Goal: Obtain resource: Download file/media

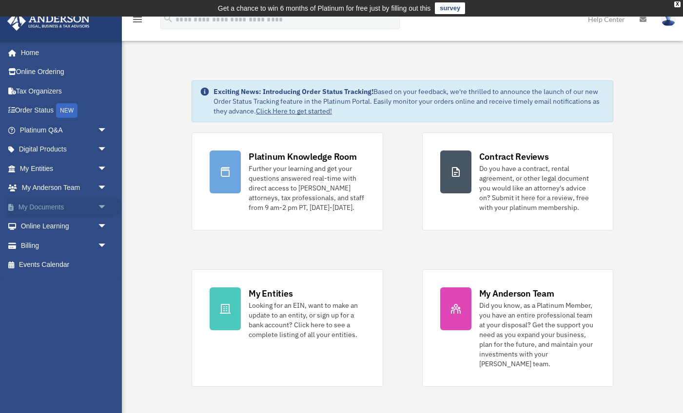
click at [99, 204] on span "arrow_drop_down" at bounding box center [106, 207] width 19 height 20
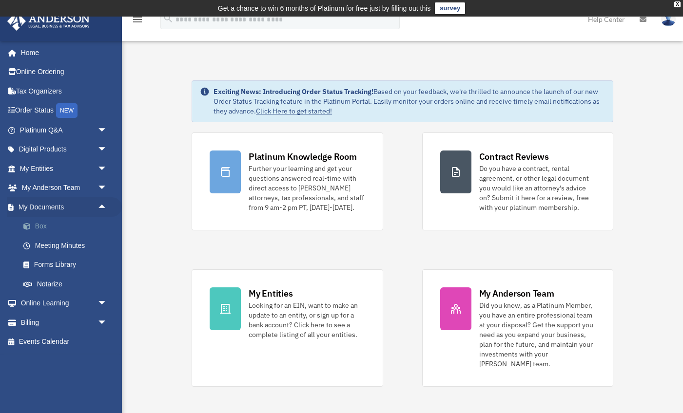
click at [57, 225] on link "Box" at bounding box center [68, 226] width 108 height 19
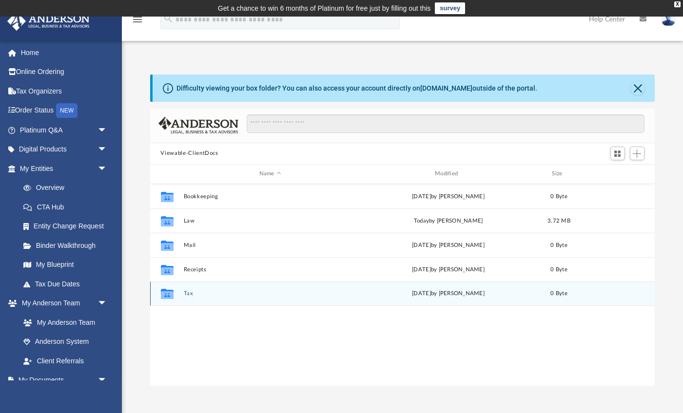
scroll to position [222, 505]
click at [188, 294] on button "Tax" at bounding box center [269, 293] width 173 height 6
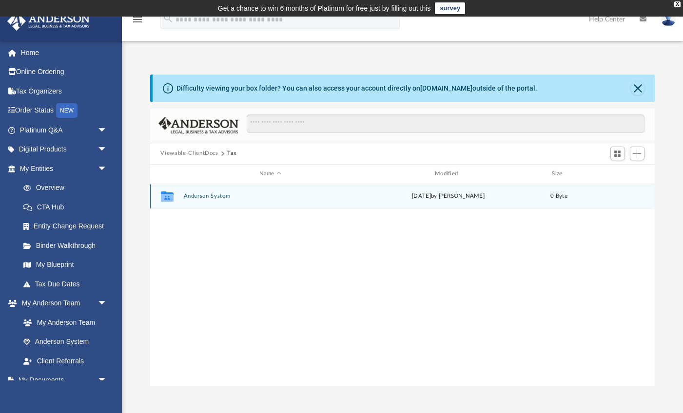
click at [210, 196] on button "Anderson System" at bounding box center [269, 196] width 173 height 6
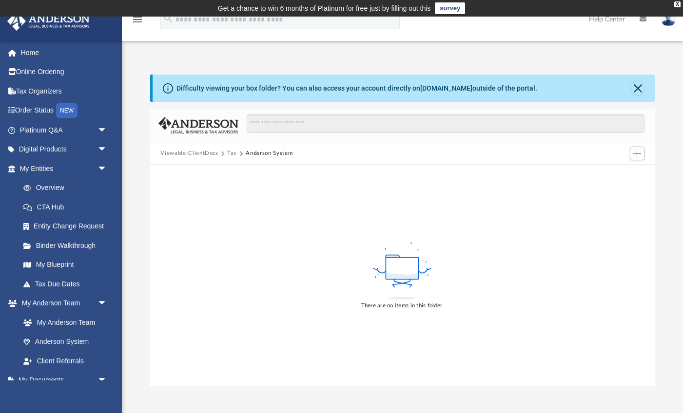
click at [400, 264] on rect at bounding box center [402, 268] width 33 height 22
click at [636, 155] on span "Add" at bounding box center [636, 154] width 8 height 8
click at [615, 171] on li "Upload" at bounding box center [622, 173] width 31 height 10
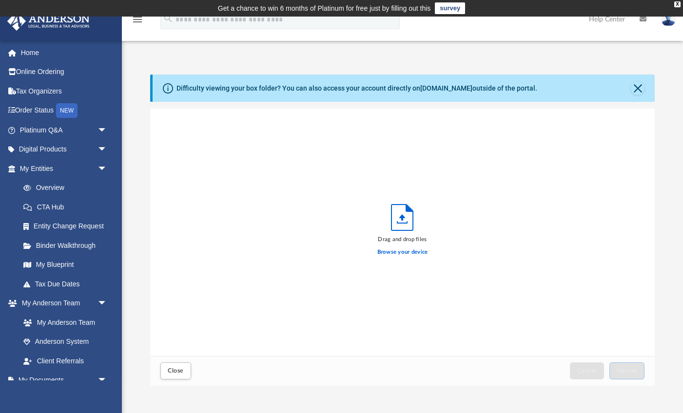
scroll to position [0, 0]
click at [401, 249] on label "Browse your device" at bounding box center [402, 252] width 51 height 9
click at [0, 0] on input "Browse your device" at bounding box center [0, 0] width 0 height 0
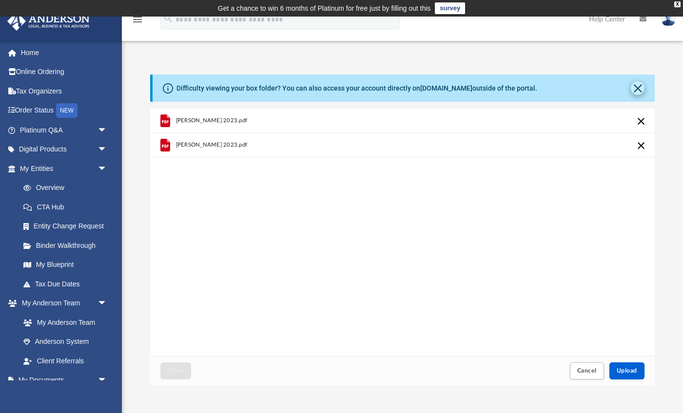
click at [635, 87] on button "Close" at bounding box center [638, 88] width 14 height 14
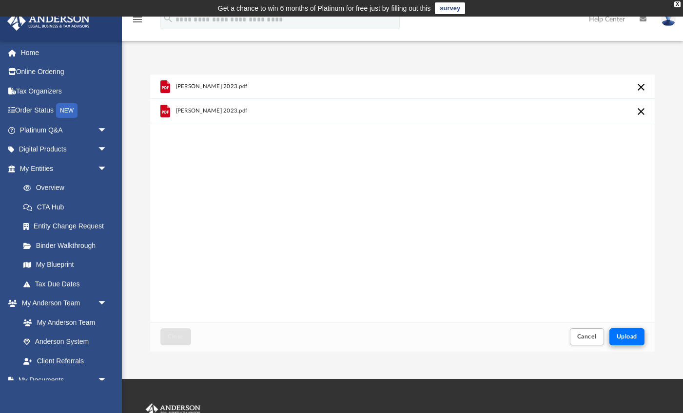
click at [627, 335] on span "Upload" at bounding box center [626, 337] width 20 height 6
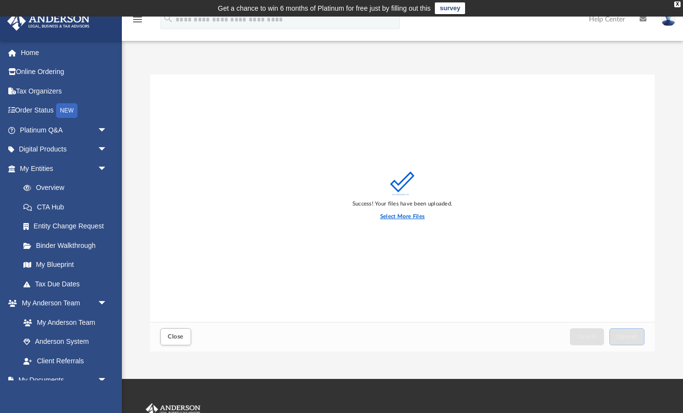
click at [402, 215] on label "Select More Files" at bounding box center [402, 216] width 44 height 9
click at [0, 0] on input "Select More Files" at bounding box center [0, 0] width 0 height 0
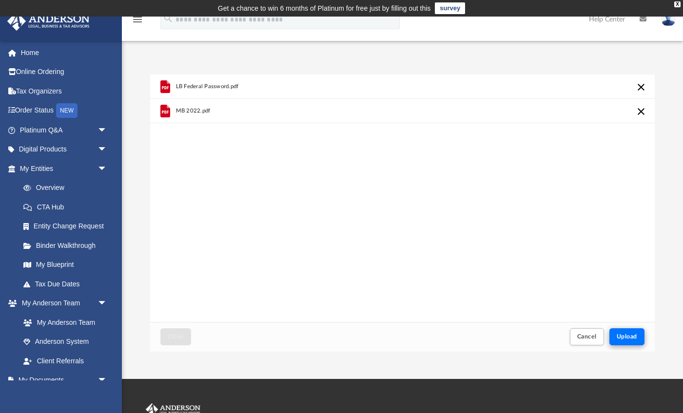
click at [626, 334] on span "Upload" at bounding box center [626, 337] width 20 height 6
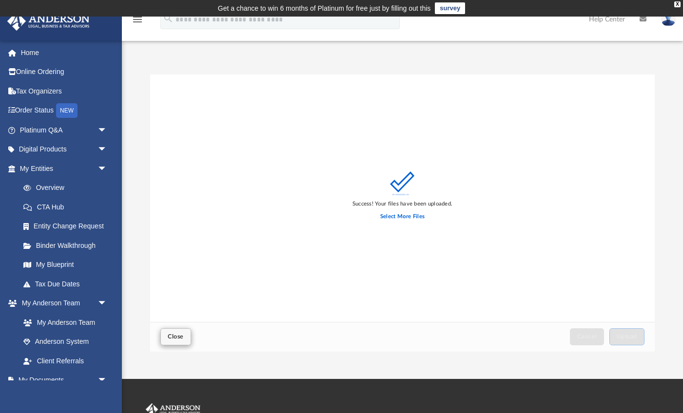
click at [173, 334] on span "Close" at bounding box center [176, 337] width 16 height 6
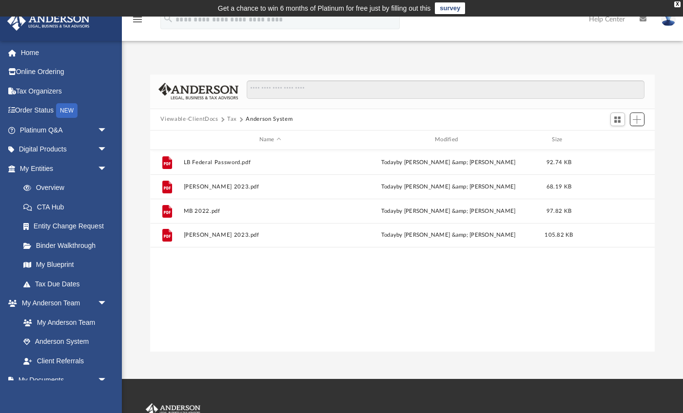
scroll to position [222, 505]
click at [60, 90] on link "Tax Organizers" at bounding box center [64, 90] width 115 height 19
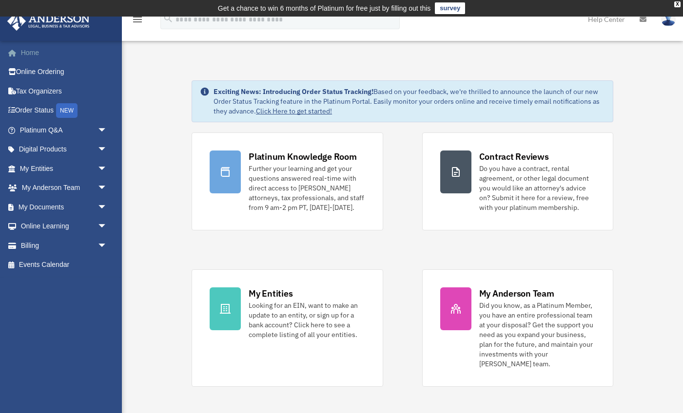
click at [30, 48] on link "Home" at bounding box center [64, 52] width 115 height 19
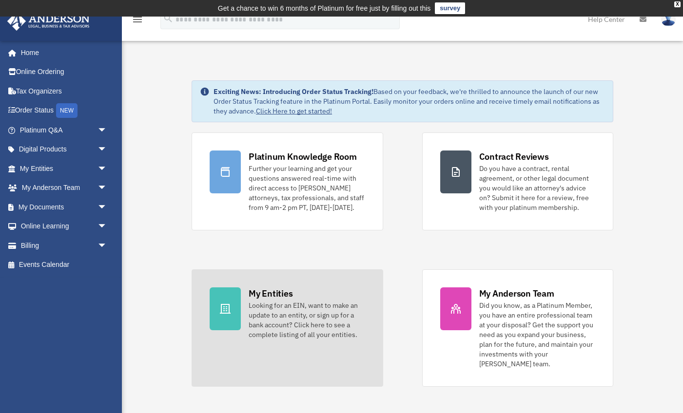
click at [307, 300] on div "My Entities Looking for an EIN, want to make an update to an entity, or sign up…" at bounding box center [307, 313] width 116 height 52
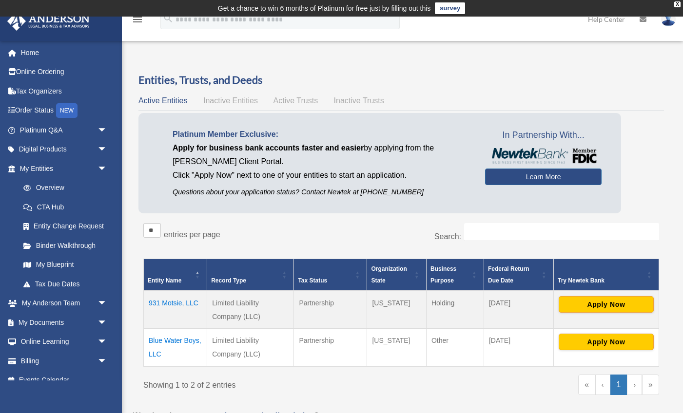
click at [183, 336] on td "Blue Water Boys, LLC" at bounding box center [175, 348] width 63 height 38
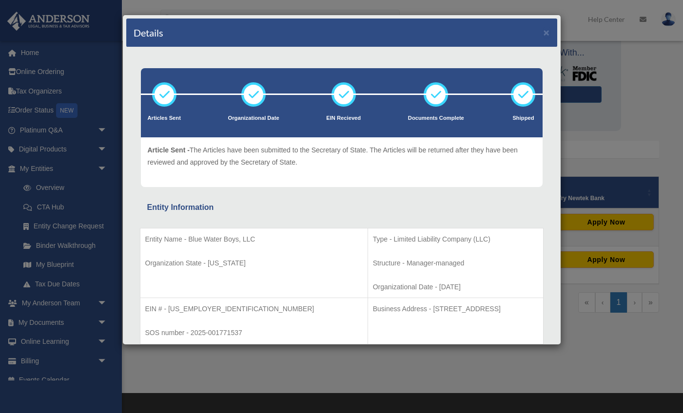
scroll to position [92, 0]
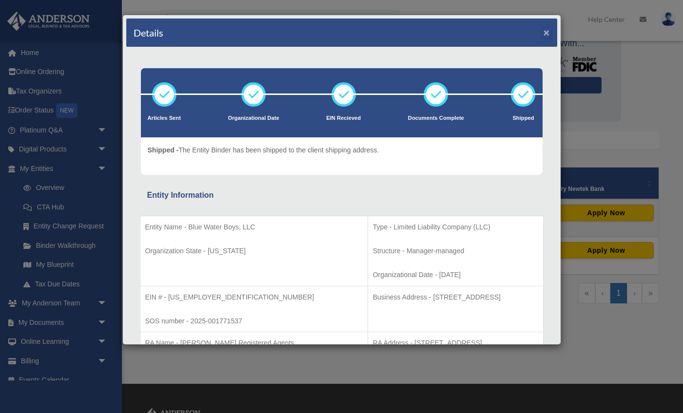
click at [547, 27] on button "×" at bounding box center [546, 32] width 6 height 10
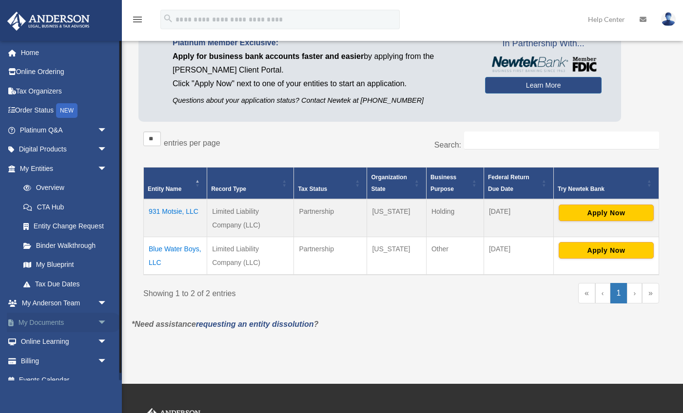
click at [48, 319] on link "My Documents arrow_drop_down" at bounding box center [64, 322] width 115 height 19
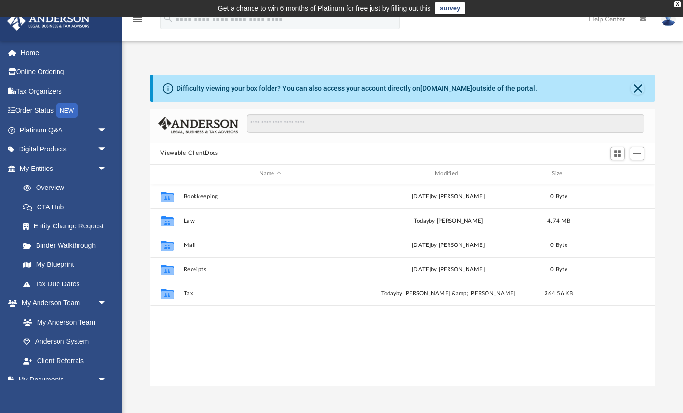
scroll to position [0, 0]
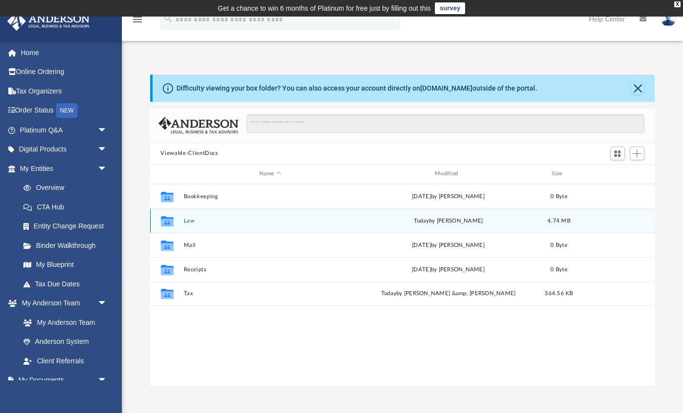
click at [188, 220] on button "Law" at bounding box center [269, 220] width 173 height 6
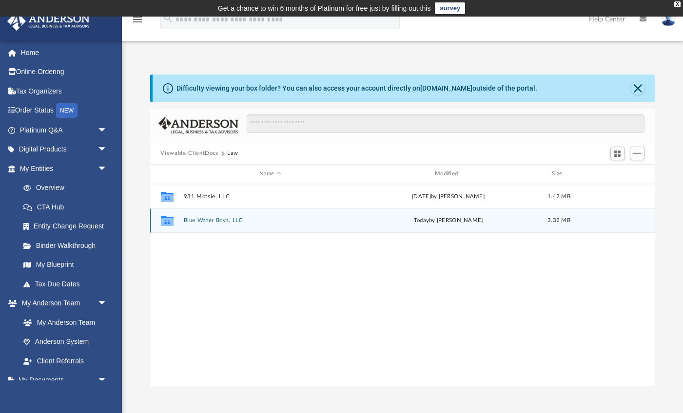
click at [188, 220] on button "Blue Water Boys, LLC" at bounding box center [269, 220] width 173 height 6
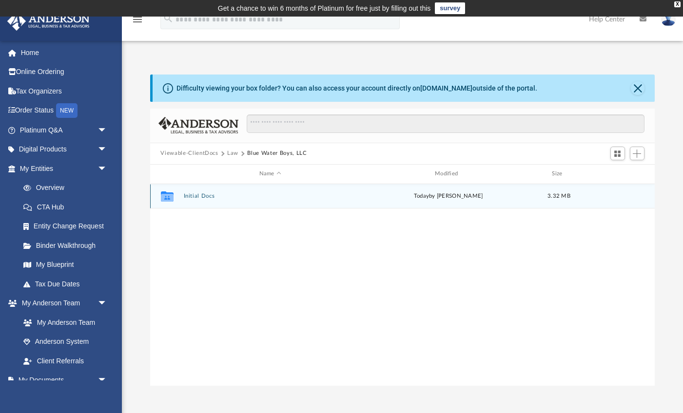
click at [189, 195] on button "Initial Docs" at bounding box center [269, 196] width 173 height 6
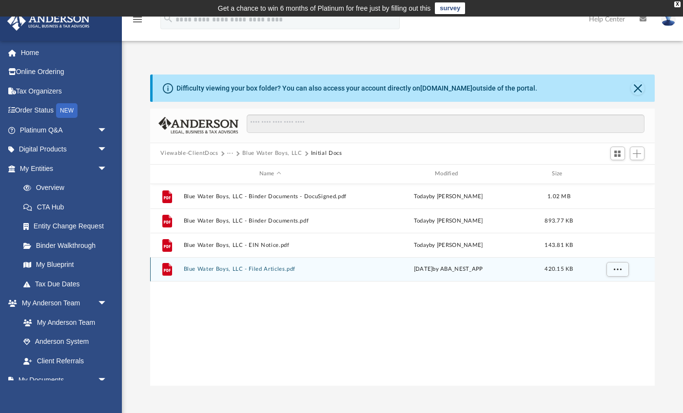
click at [199, 269] on button "Blue Water Boys, LLC - Filed Articles.pdf" at bounding box center [269, 269] width 173 height 6
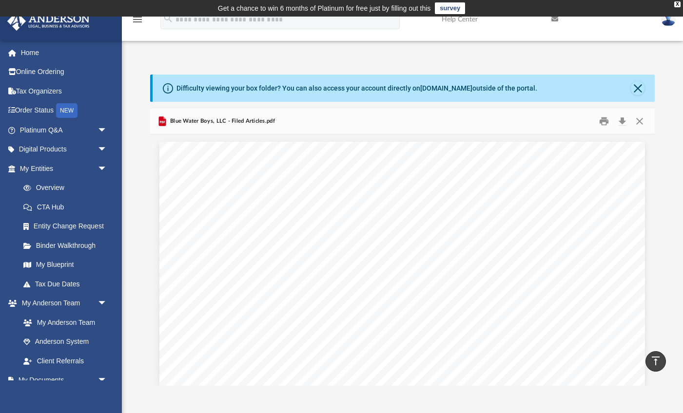
scroll to position [0, 0]
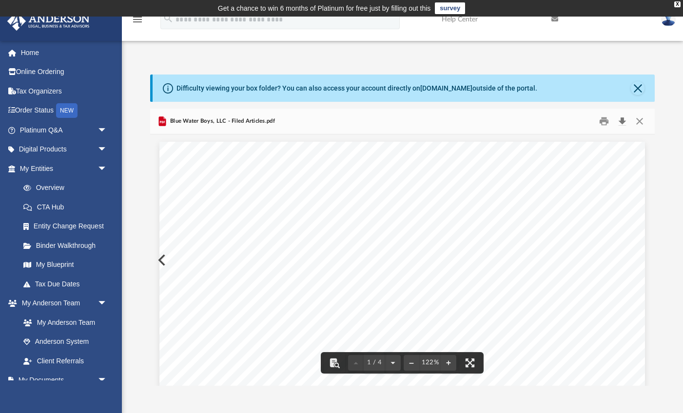
click at [624, 121] on button "Download" at bounding box center [622, 121] width 18 height 15
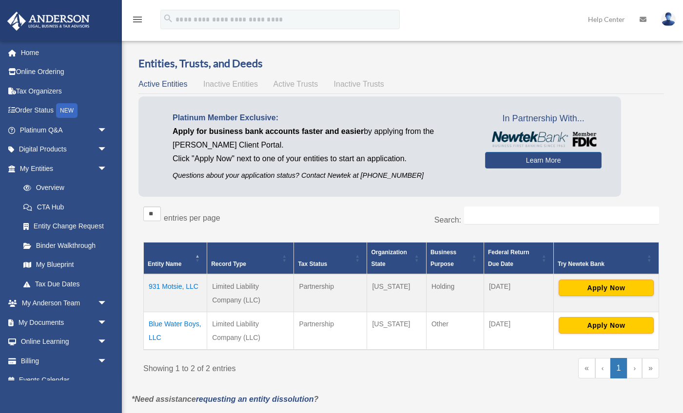
scroll to position [92, 0]
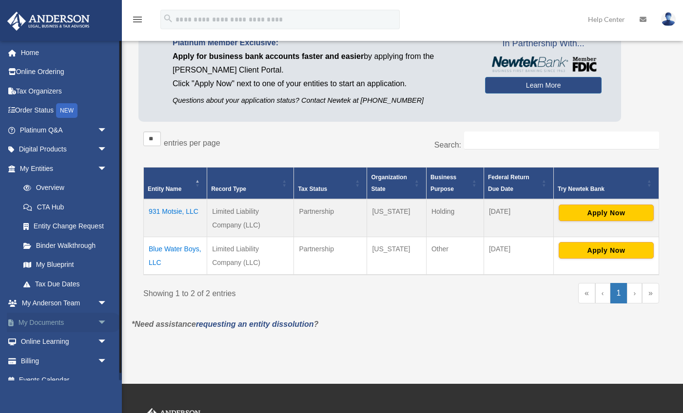
click at [101, 318] on span "arrow_drop_down" at bounding box center [106, 323] width 19 height 20
click at [63, 238] on link "Binder Walkthrough" at bounding box center [68, 245] width 108 height 19
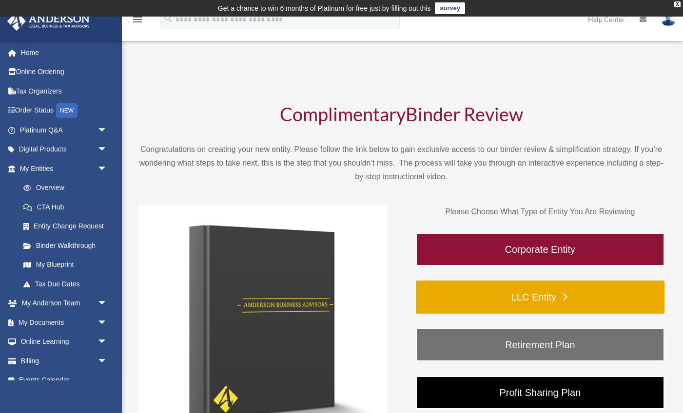
click at [533, 296] on link "LLC Entity" at bounding box center [540, 297] width 249 height 33
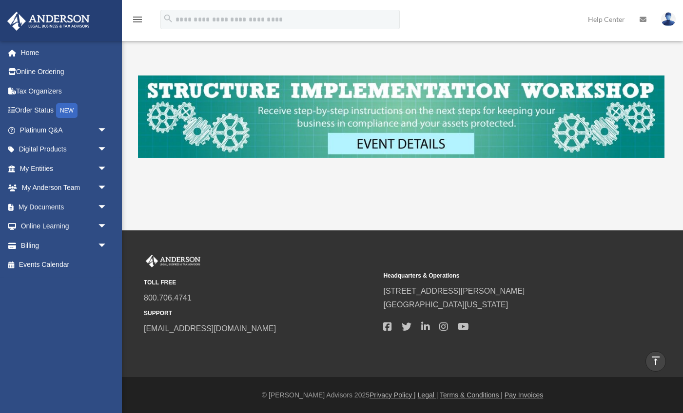
scroll to position [403, 0]
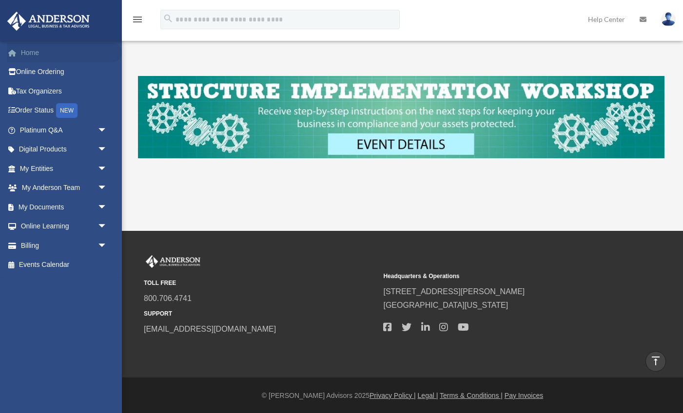
click at [18, 53] on span at bounding box center [17, 53] width 7 height 7
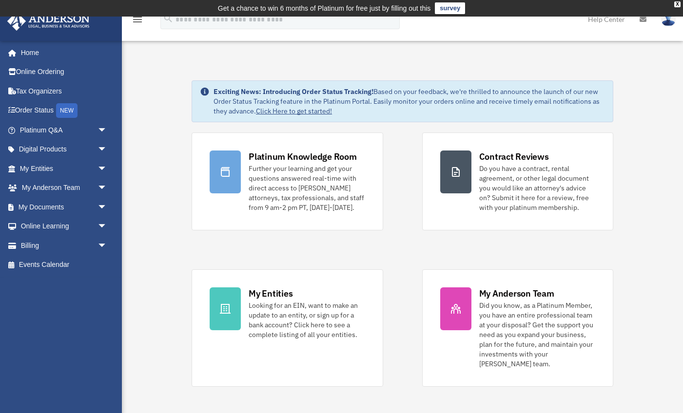
click at [139, 21] on icon "menu" at bounding box center [138, 20] width 12 height 12
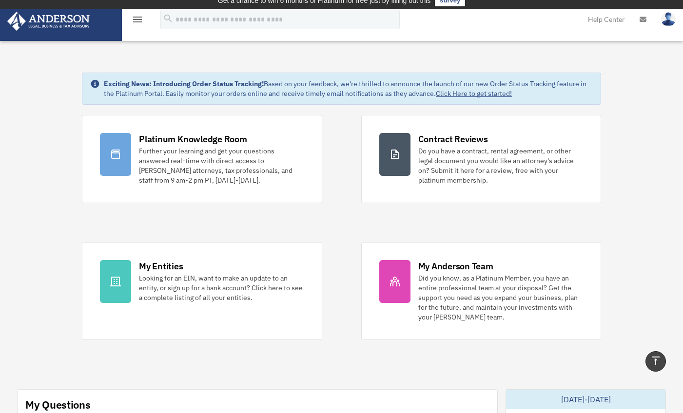
scroll to position [0, 0]
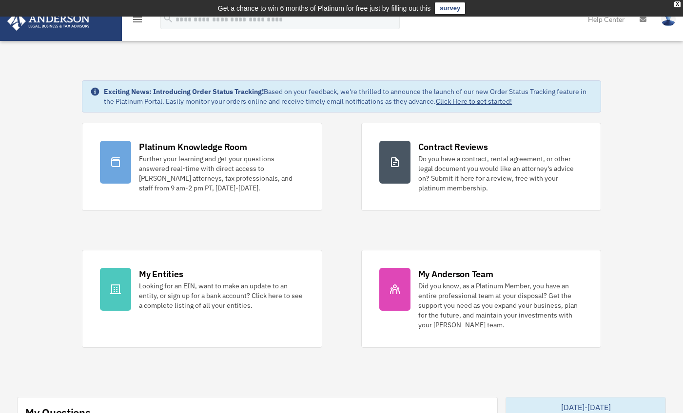
click at [139, 21] on icon "menu" at bounding box center [138, 20] width 12 height 12
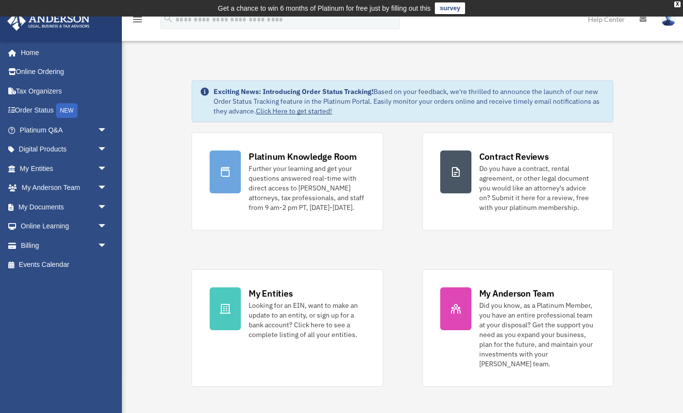
scroll to position [0, 0]
click at [24, 167] on link "My Entities arrow_drop_down" at bounding box center [64, 168] width 115 height 19
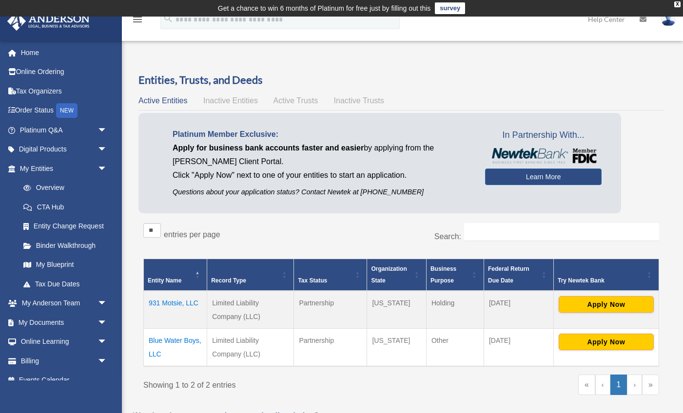
click at [177, 340] on td "Blue Water Boys, LLC" at bounding box center [175, 348] width 63 height 38
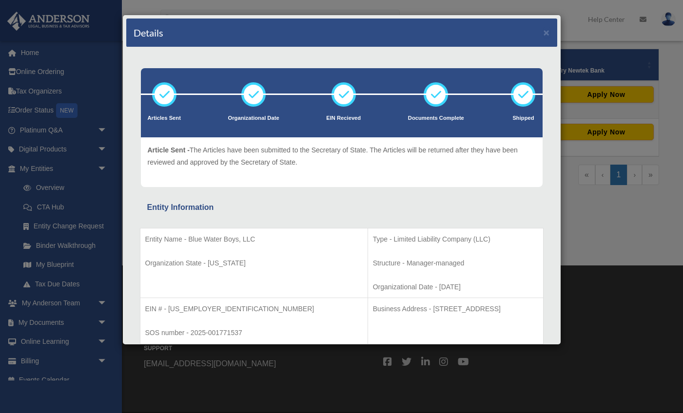
scroll to position [234, 0]
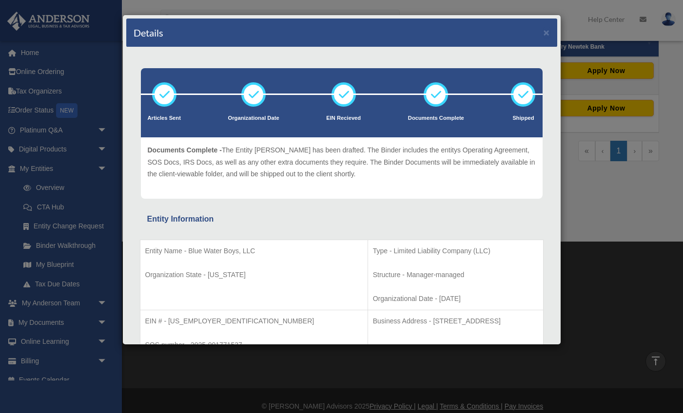
click at [402, 226] on div "Entity Name - Blue Water Boys, LLC Organization State - Wyoming Type - Limited …" at bounding box center [341, 318] width 403 height 185
click at [549, 28] on button "×" at bounding box center [546, 32] width 6 height 10
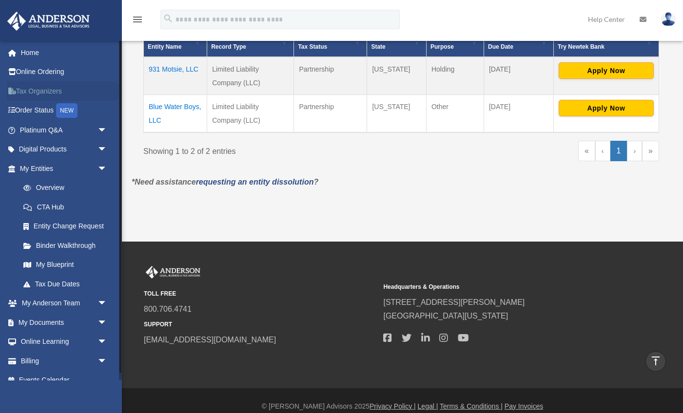
click at [38, 95] on link "Tax Organizers" at bounding box center [64, 90] width 115 height 19
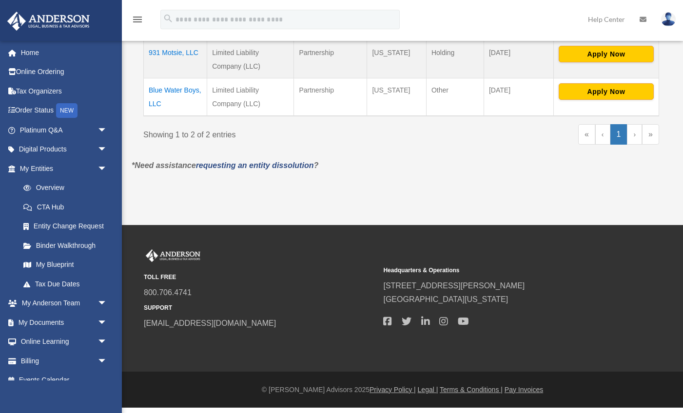
scroll to position [228, 0]
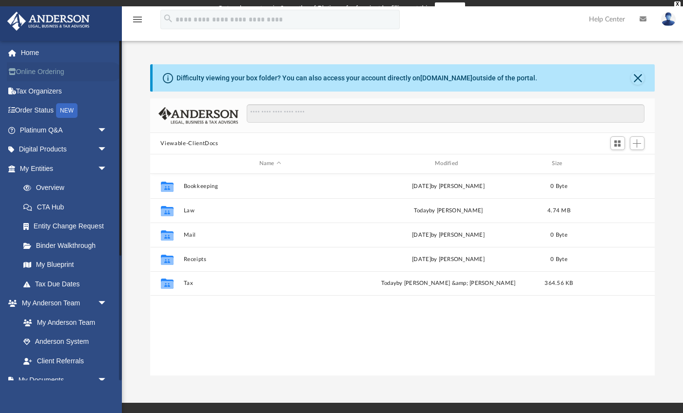
scroll to position [222, 505]
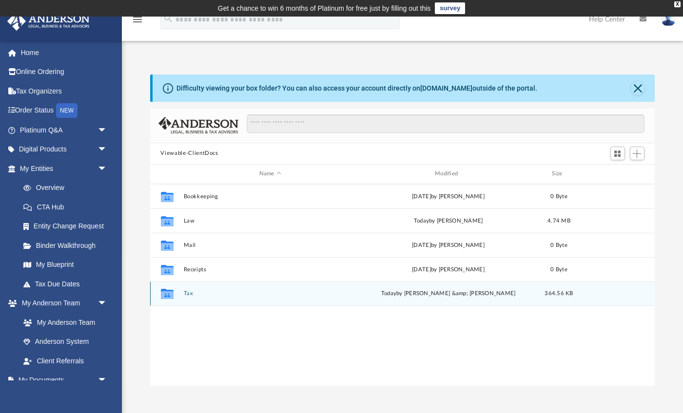
click at [197, 293] on button "Tax" at bounding box center [269, 293] width 173 height 6
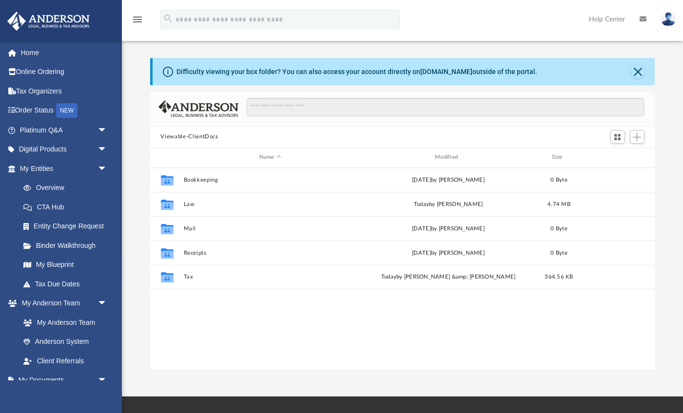
scroll to position [0, 0]
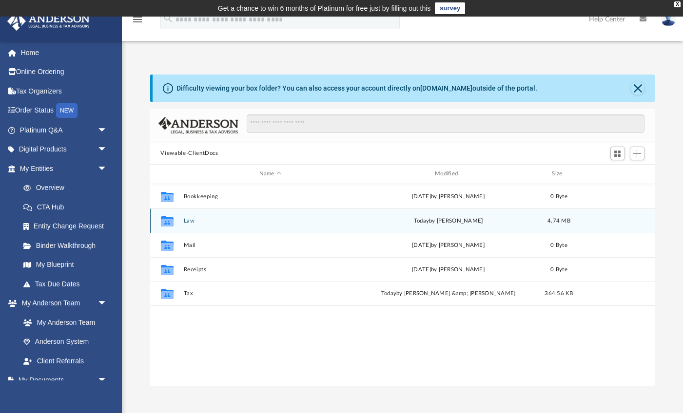
click at [187, 221] on button "Law" at bounding box center [269, 220] width 173 height 6
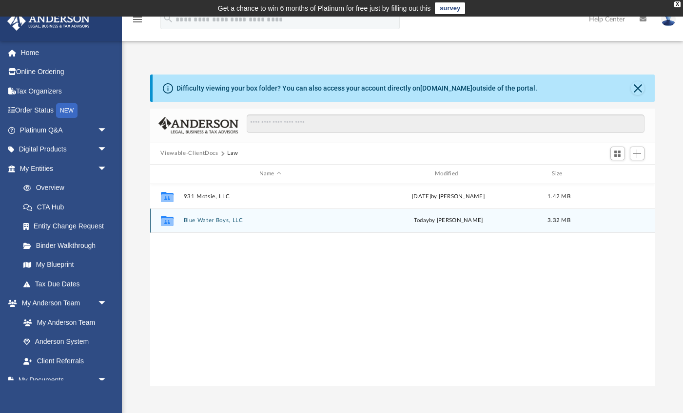
click at [187, 221] on button "Blue Water Boys, LLC" at bounding box center [269, 220] width 173 height 6
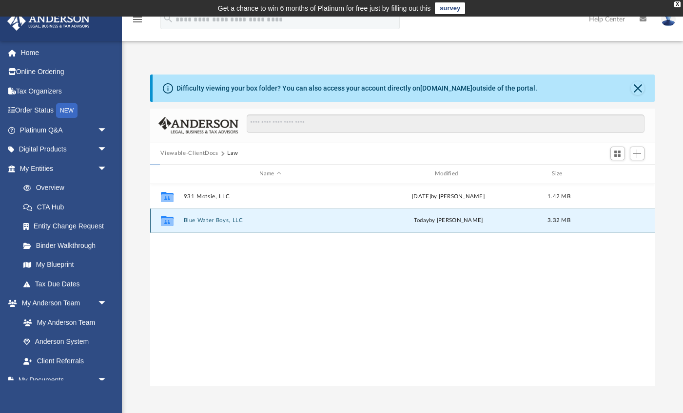
click at [187, 221] on button "Blue Water Boys, LLC" at bounding box center [269, 220] width 173 height 6
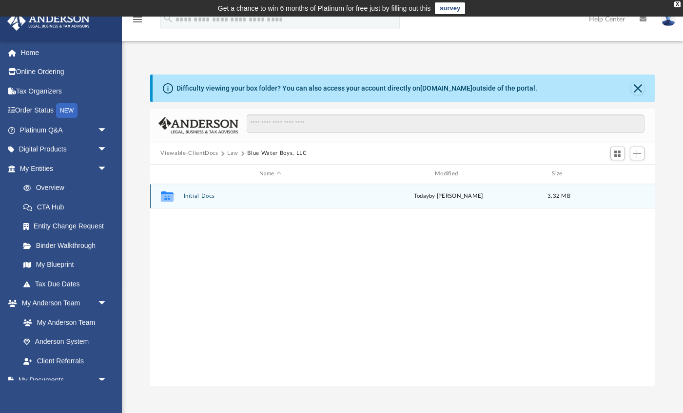
click at [192, 193] on button "Initial Docs" at bounding box center [269, 196] width 173 height 6
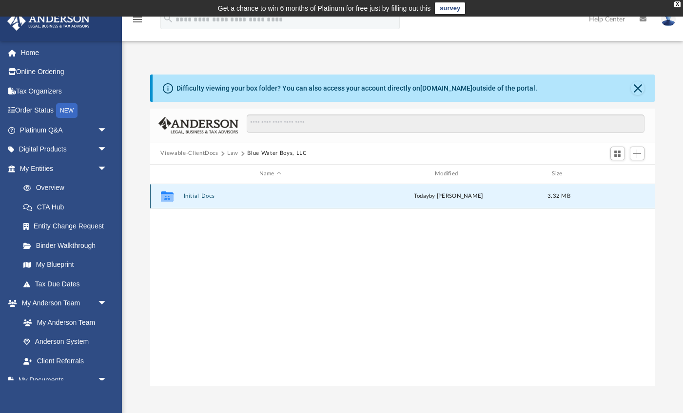
click at [192, 193] on button "Initial Docs" at bounding box center [269, 196] width 173 height 6
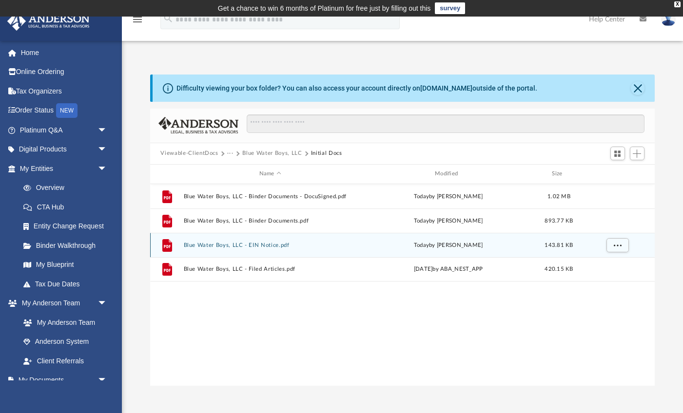
click at [206, 244] on button "Blue Water Boys, LLC - EIN Notice.pdf" at bounding box center [269, 245] width 173 height 6
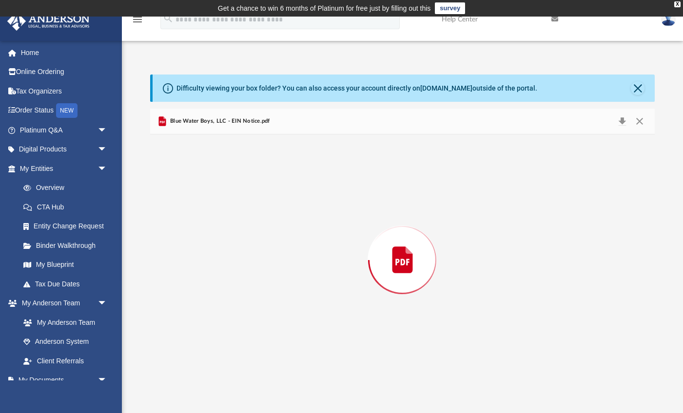
click at [206, 244] on div "Preview" at bounding box center [402, 259] width 505 height 251
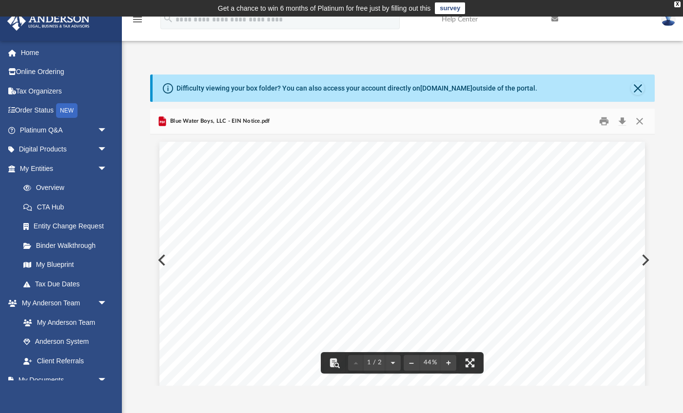
click at [623, 117] on button "Download" at bounding box center [622, 121] width 18 height 15
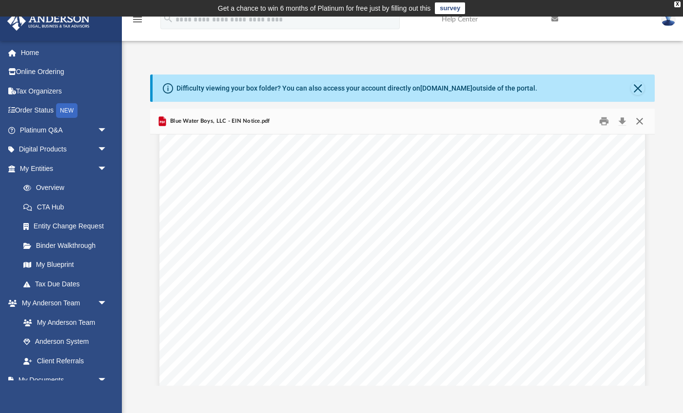
click at [639, 118] on button "Close" at bounding box center [640, 121] width 18 height 15
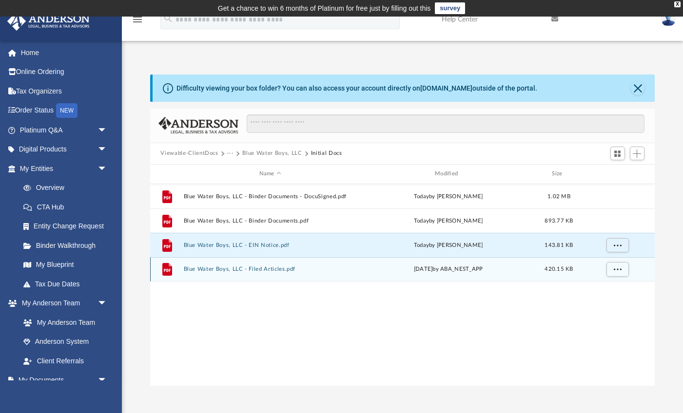
click at [280, 270] on button "Blue Water Boys, LLC - Filed Articles.pdf" at bounding box center [269, 269] width 173 height 6
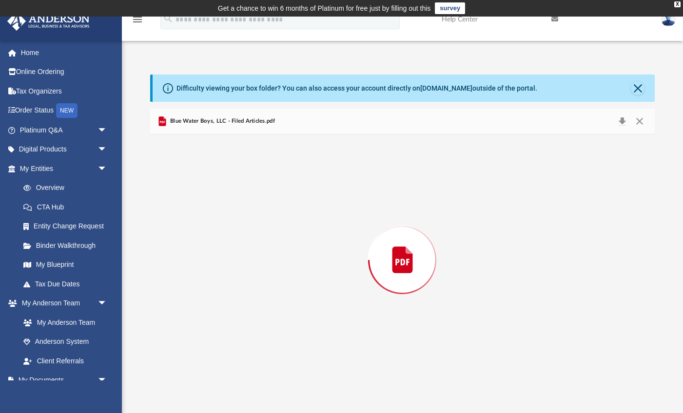
click at [280, 270] on div "Preview" at bounding box center [402, 259] width 505 height 251
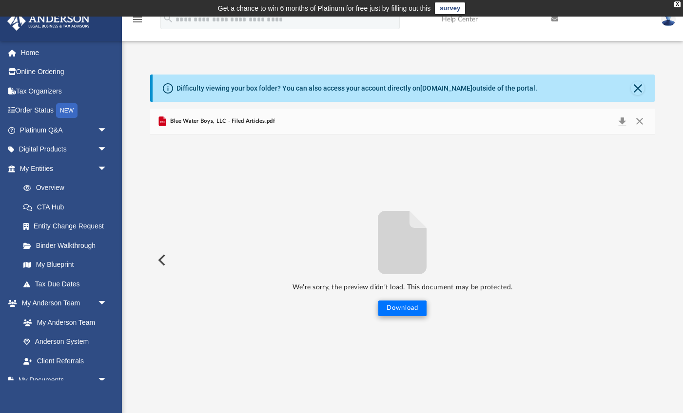
click at [397, 306] on button "Download" at bounding box center [402, 309] width 48 height 16
